Goal: Task Accomplishment & Management: Manage account settings

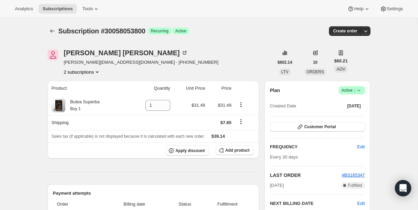
click at [359, 86] on span "Success Active |" at bounding box center [352, 90] width 26 height 8
drag, startPoint x: 356, startPoint y: 109, endPoint x: 357, endPoint y: 116, distance: 6.6
click at [357, 116] on ul "Pause subscription Cancel subscription" at bounding box center [350, 109] width 43 height 22
click at [357, 116] on span "Cancel subscription" at bounding box center [350, 115] width 38 height 5
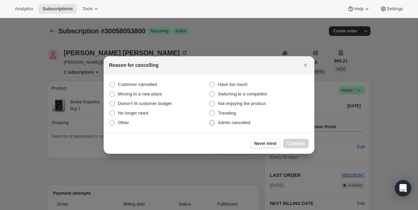
click at [245, 121] on span "Admin cancelled" at bounding box center [234, 122] width 32 height 5
click at [210, 120] on input "Admin cancelled" at bounding box center [210, 120] width 0 height 0
radio input "true"
click at [293, 139] on button "Continue" at bounding box center [296, 143] width 26 height 10
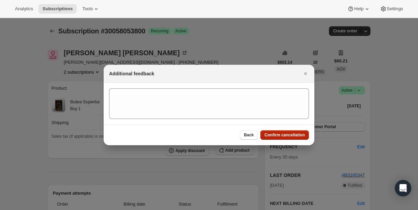
click at [293, 138] on button "Confirm cancellation" at bounding box center [285, 135] width 49 height 10
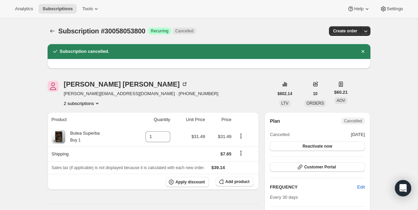
click at [96, 103] on button "2 subscriptions" at bounding box center [82, 103] width 37 height 7
click at [96, 126] on span "30089216168" at bounding box center [80, 127] width 47 height 7
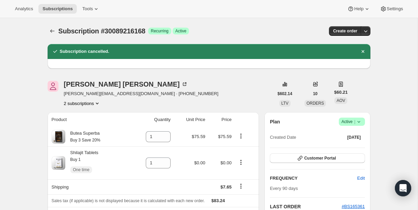
click at [357, 122] on icon at bounding box center [359, 121] width 7 height 7
click at [357, 144] on span "Cancel subscription" at bounding box center [350, 146] width 38 height 5
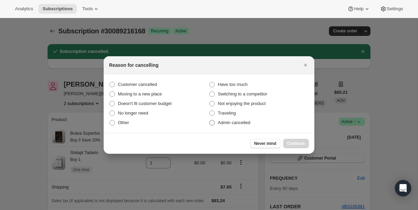
click at [280, 126] on label "Admin cancelled" at bounding box center [259, 123] width 100 height 10
click at [210, 120] on input "Admin cancelled" at bounding box center [210, 120] width 0 height 0
radio input "true"
click at [292, 141] on span "Continue" at bounding box center [296, 142] width 18 height 5
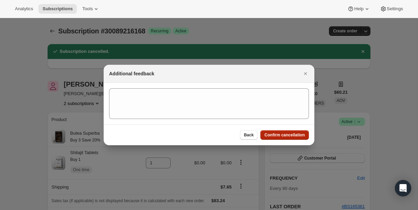
click at [291, 133] on span "Confirm cancellation" at bounding box center [285, 134] width 40 height 5
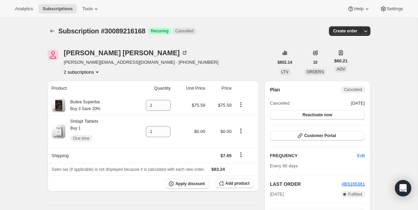
click at [91, 71] on button "2 subscriptions" at bounding box center [82, 71] width 37 height 7
click at [91, 82] on span "30058053800" at bounding box center [81, 84] width 47 height 7
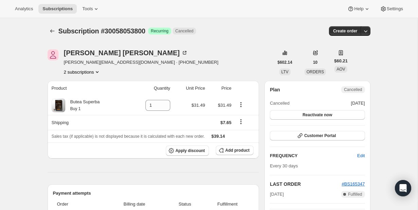
click at [93, 73] on button "2 subscriptions" at bounding box center [82, 71] width 37 height 7
click at [91, 90] on button "30089216168" at bounding box center [80, 95] width 51 height 11
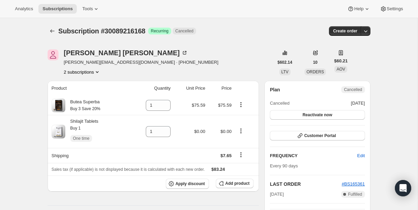
click at [92, 73] on button "2 subscriptions" at bounding box center [82, 71] width 37 height 7
click at [93, 83] on span "30058053800" at bounding box center [81, 84] width 47 height 7
